Goal: Navigation & Orientation: Find specific page/section

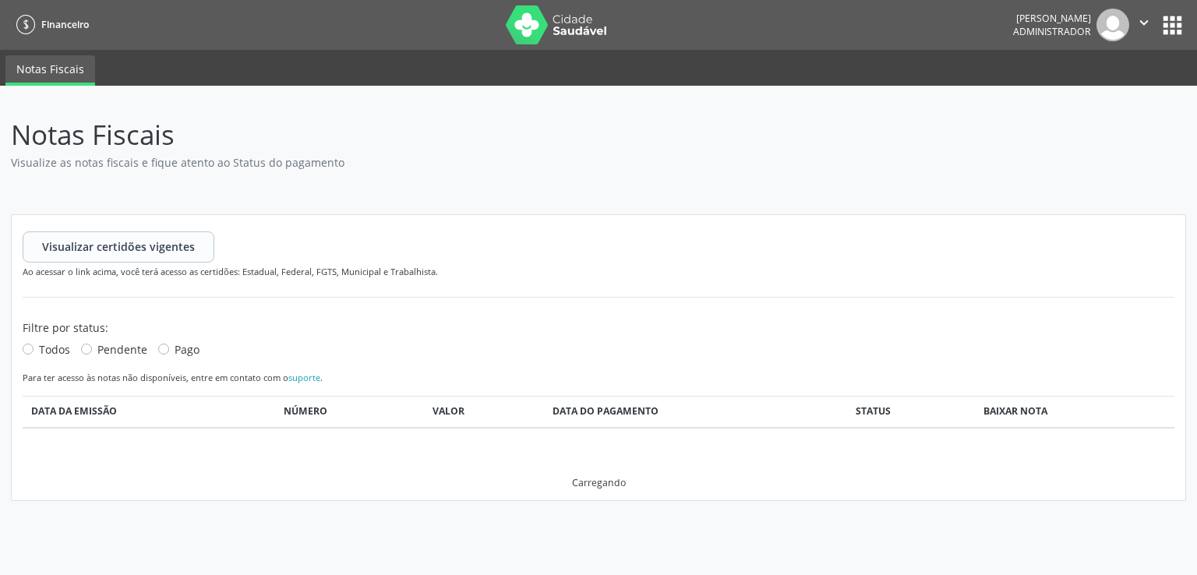
click at [1181, 19] on button "apps" at bounding box center [1172, 25] width 27 height 27
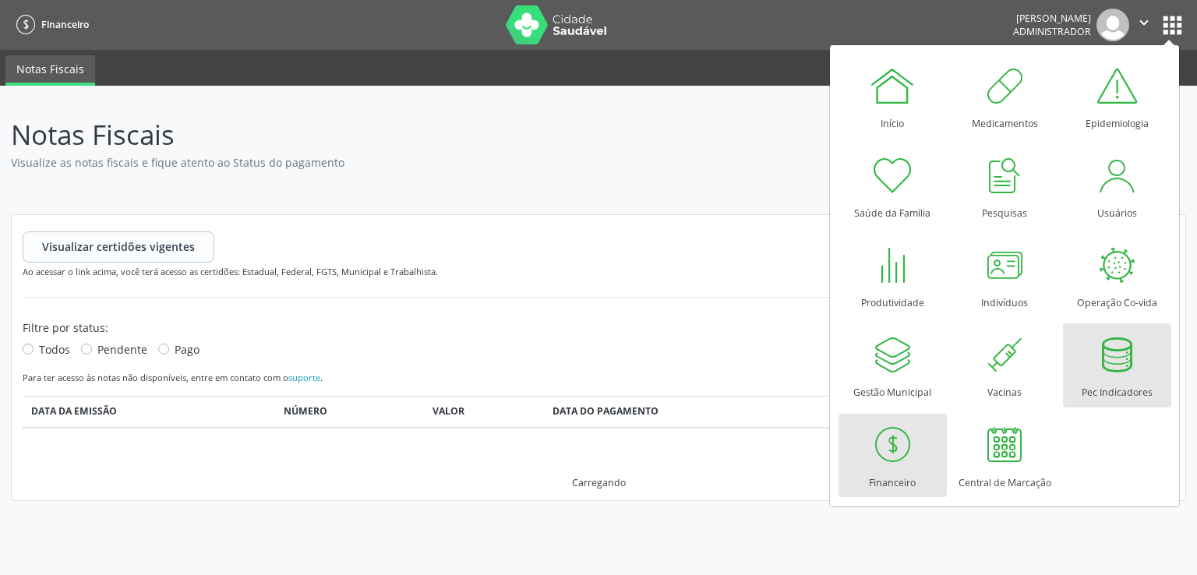
click at [1113, 367] on div at bounding box center [1116, 354] width 47 height 47
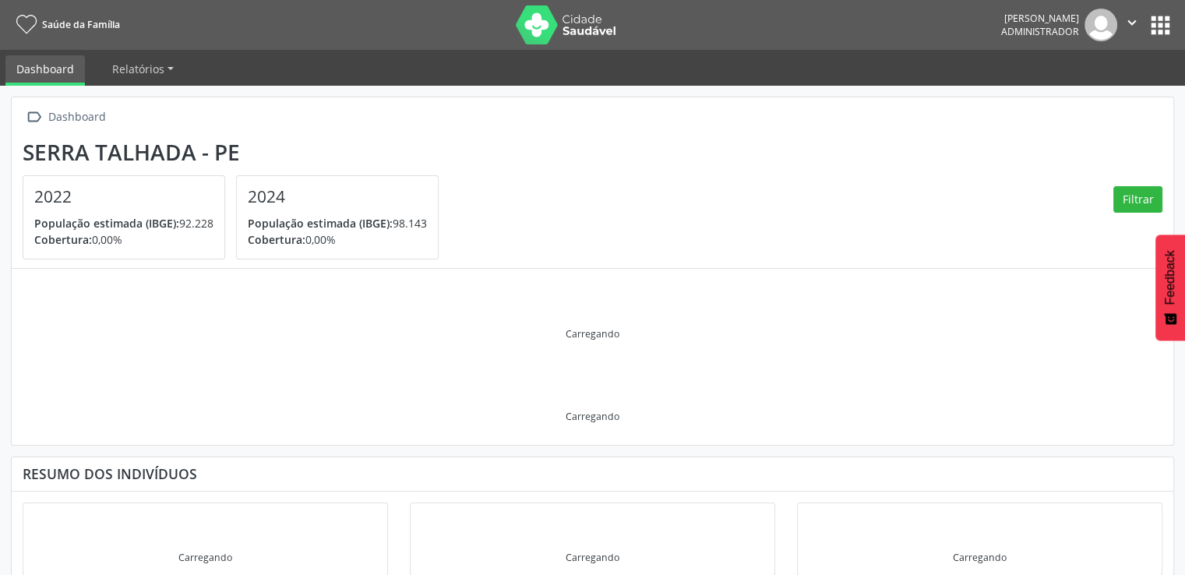
click at [1164, 21] on button "apps" at bounding box center [1160, 25] width 27 height 27
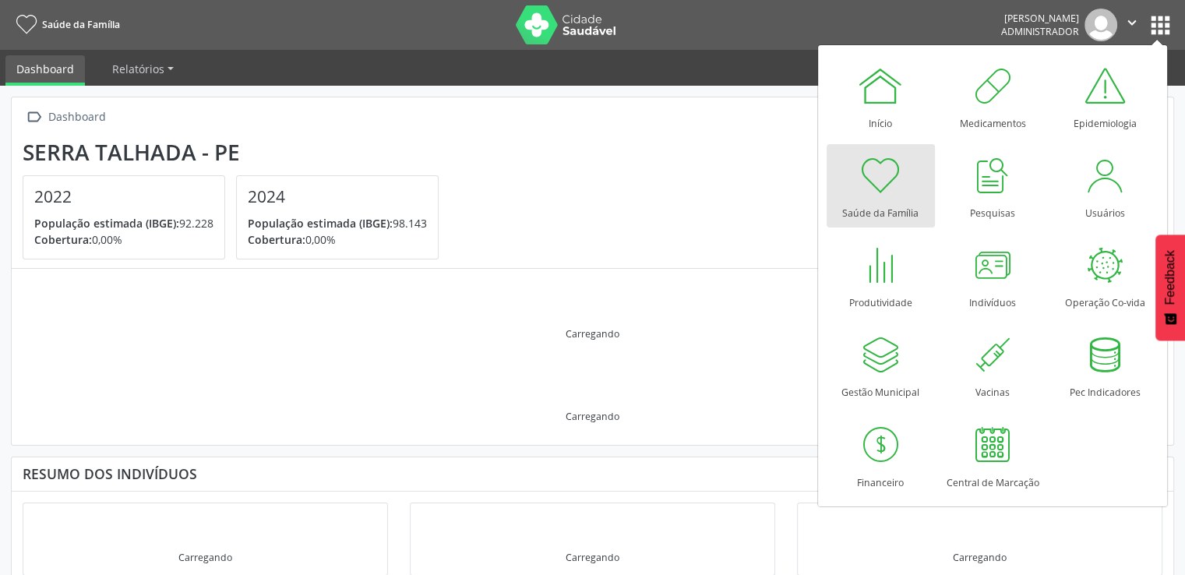
click at [1104, 34] on img at bounding box center [1101, 25] width 33 height 33
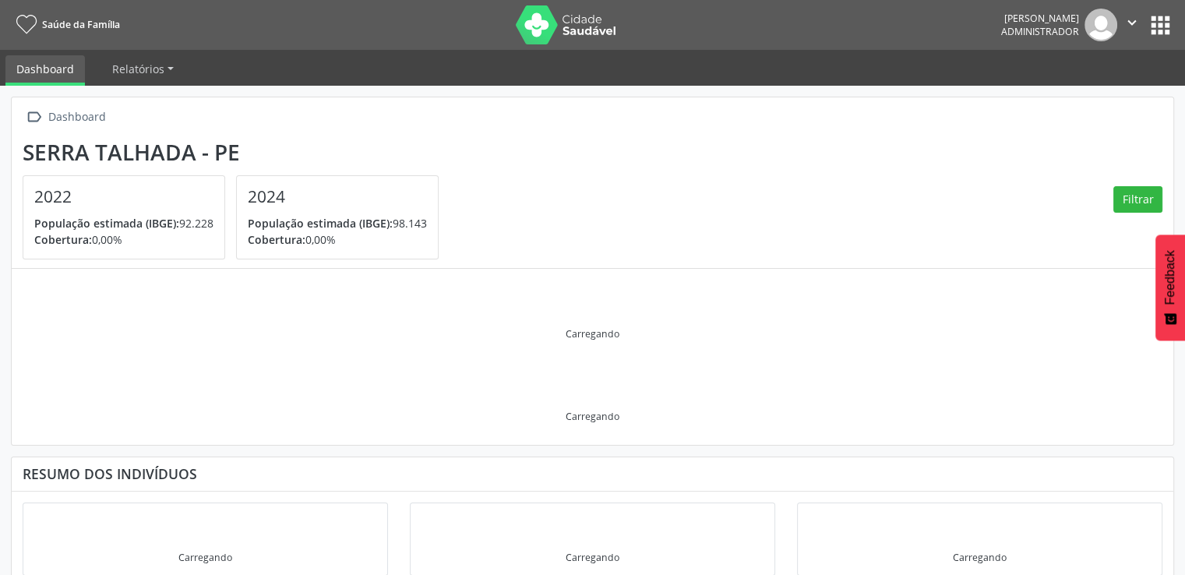
click at [1126, 26] on icon "" at bounding box center [1132, 22] width 17 height 17
drag, startPoint x: 1077, startPoint y: 94, endPoint x: 1061, endPoint y: 94, distance: 16.4
click at [1076, 94] on link "Sair" at bounding box center [1093, 95] width 108 height 22
